Goal: Find specific page/section: Find specific page/section

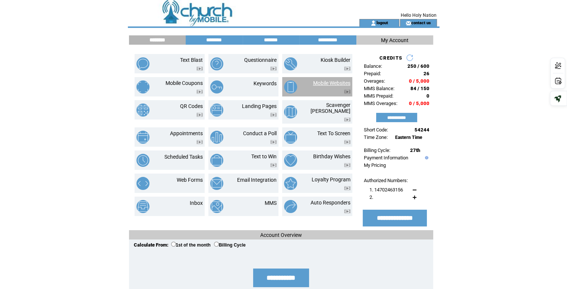
click at [318, 83] on link "Mobile Websites" at bounding box center [331, 83] width 37 height 6
